Goal: Task Accomplishment & Management: Use online tool/utility

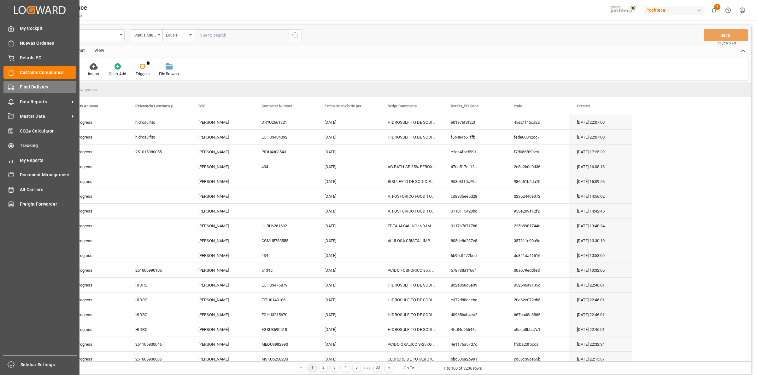
click at [13, 87] on icon at bounding box center [11, 87] width 6 height 6
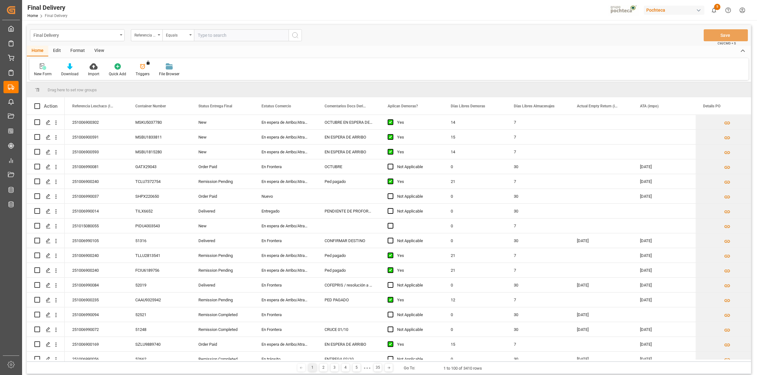
click at [96, 48] on div "View" at bounding box center [99, 51] width 19 height 11
click at [43, 64] on icon at bounding box center [41, 64] width 3 height 3
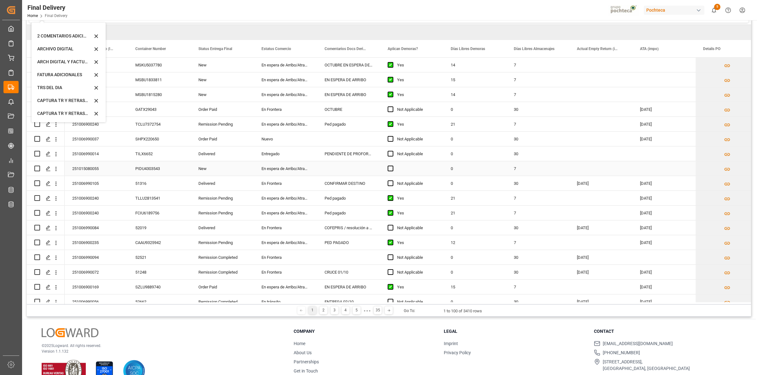
scroll to position [73, 0]
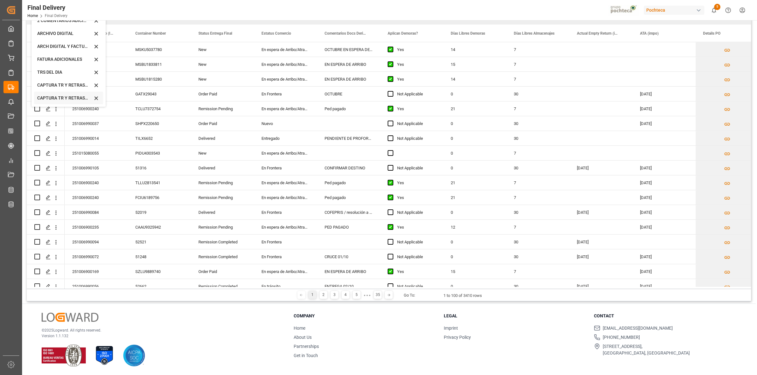
click at [65, 100] on div "CAPTURA TR Y RETRASO CON ENTREGA Y SUCURSAL" at bounding box center [64, 98] width 55 height 7
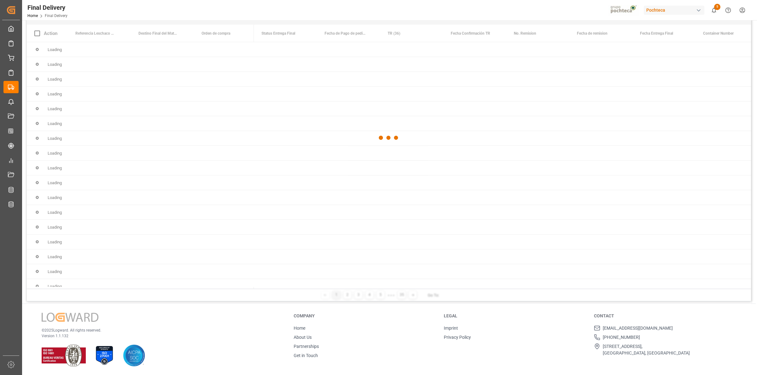
scroll to position [0, 0]
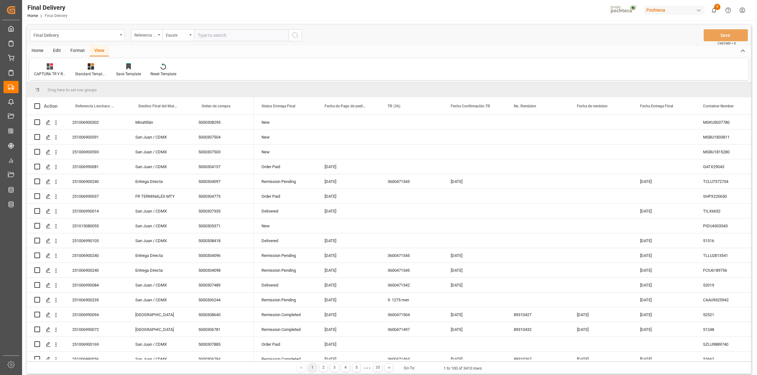
click at [80, 51] on div "Format" at bounding box center [78, 51] width 24 height 11
click at [78, 64] on div at bounding box center [72, 66] width 21 height 7
click at [80, 89] on div "DESTINO PARA REMI" at bounding box center [87, 89] width 42 height 7
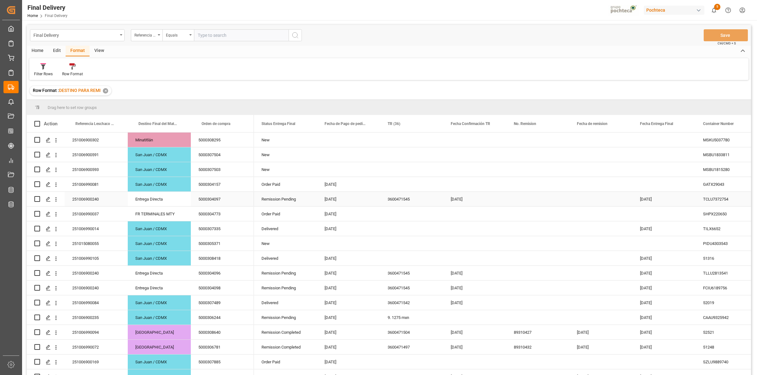
click at [100, 200] on div "251006900240" at bounding box center [96, 199] width 63 height 15
click at [252, 76] on div "Filter Rows Row Format" at bounding box center [388, 69] width 719 height 22
click at [538, 204] on div "Press SPACE to select this row." at bounding box center [537, 199] width 63 height 15
click at [521, 273] on div "Press SPACE to select this row." at bounding box center [537, 273] width 63 height 15
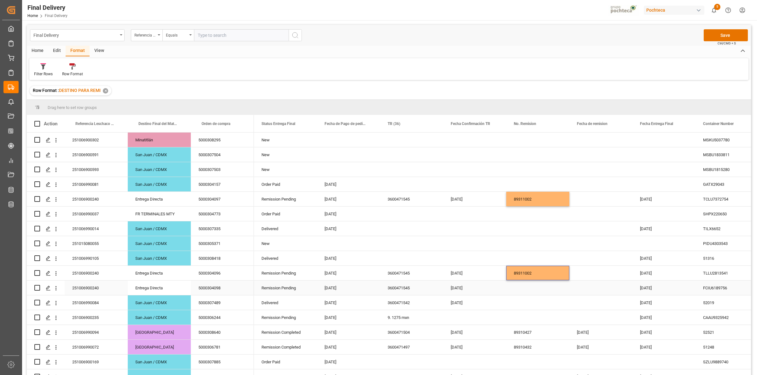
click at [521, 292] on div "Press SPACE to select this row." at bounding box center [537, 288] width 63 height 15
click at [585, 204] on div "Press SPACE to select this row." at bounding box center [600, 199] width 63 height 15
click at [602, 202] on div "Press SPACE to select this row." at bounding box center [600, 199] width 63 height 15
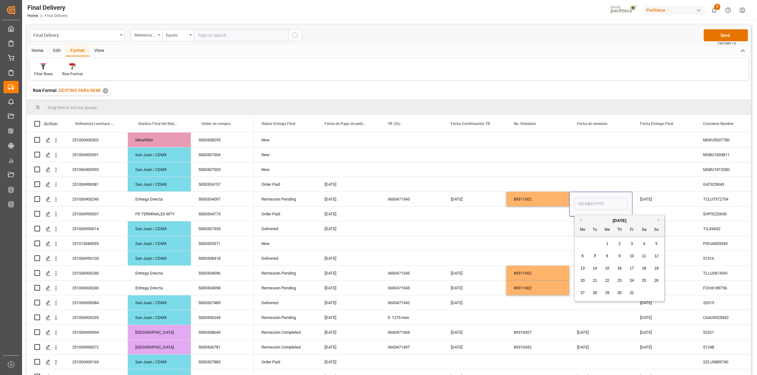
click at [594, 257] on span "7" at bounding box center [595, 256] width 2 height 4
type input "[DATE]"
click at [651, 202] on div "[DATE]" at bounding box center [663, 199] width 63 height 15
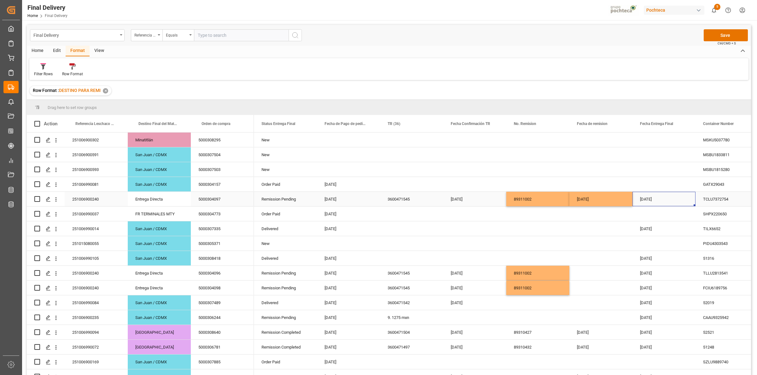
click at [588, 202] on div "[DATE]" at bounding box center [600, 199] width 63 height 15
drag, startPoint x: 598, startPoint y: 272, endPoint x: 600, endPoint y: 282, distance: 10.7
click at [649, 269] on div "[DATE]" at bounding box center [663, 273] width 63 height 15
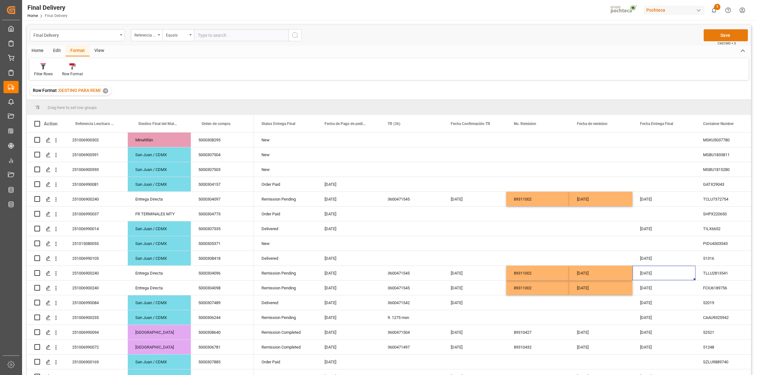
click at [719, 34] on button "Save" at bounding box center [725, 35] width 44 height 12
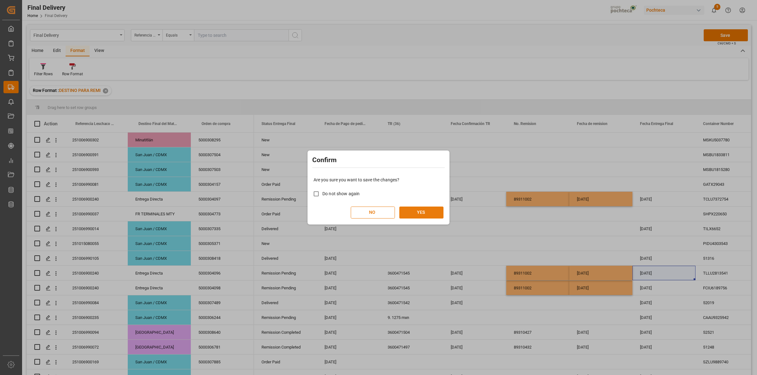
click at [429, 214] on button "YES" at bounding box center [421, 213] width 44 height 12
